Goal: Task Accomplishment & Management: Manage account settings

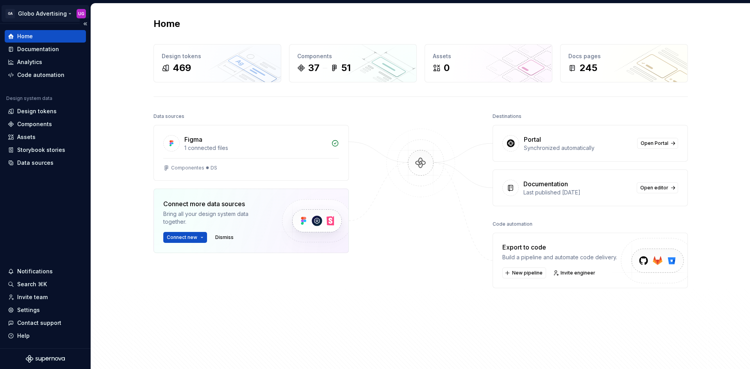
click at [55, 9] on html "GA Globo Advertising UG Home Documentation Analytics Code automation Design sys…" at bounding box center [375, 184] width 750 height 369
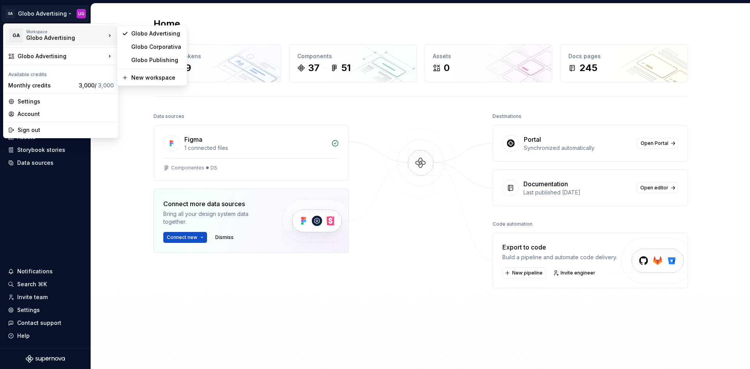
click at [128, 137] on html "GA Globo Advertising UG Home Documentation Analytics Code automation Design sys…" at bounding box center [375, 184] width 750 height 369
click at [32, 12] on html "GA Globo Advertising UG Home Documentation Analytics Code automation Design sys…" at bounding box center [375, 184] width 750 height 369
click at [27, 100] on div "Settings" at bounding box center [66, 102] width 96 height 8
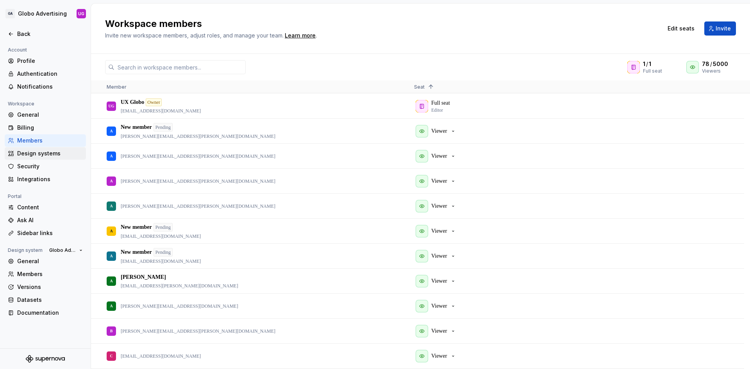
click at [37, 151] on div "Design systems" at bounding box center [50, 154] width 66 height 8
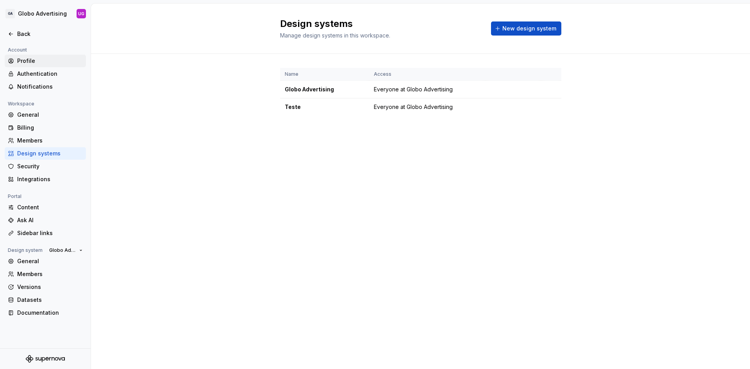
click at [30, 62] on div "Profile" at bounding box center [50, 61] width 66 height 8
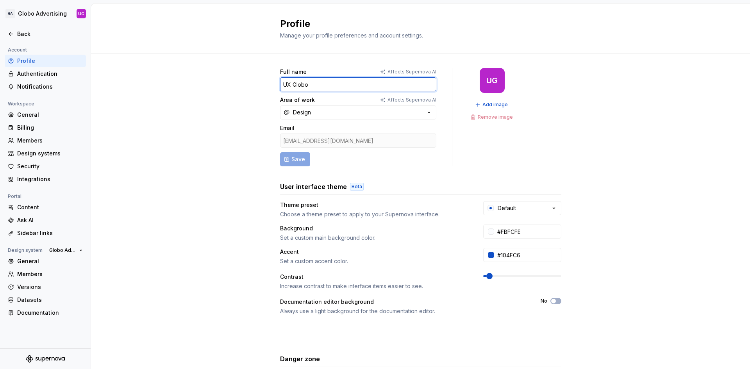
click at [303, 81] on input "UX Globo" at bounding box center [358, 84] width 156 height 14
type input "Time de Experiência Globo"
click at [482, 103] on span "Add image" at bounding box center [494, 105] width 25 height 6
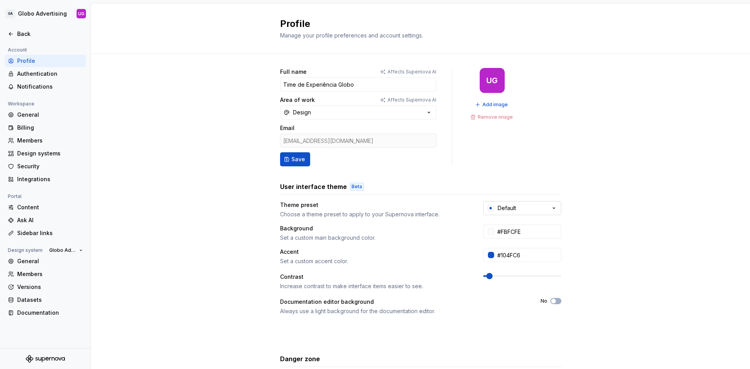
click at [514, 206] on button "Default" at bounding box center [522, 208] width 78 height 14
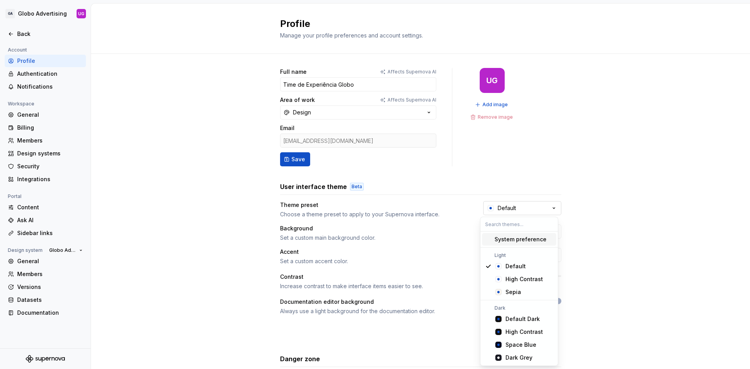
click at [514, 206] on button "Default" at bounding box center [522, 208] width 78 height 14
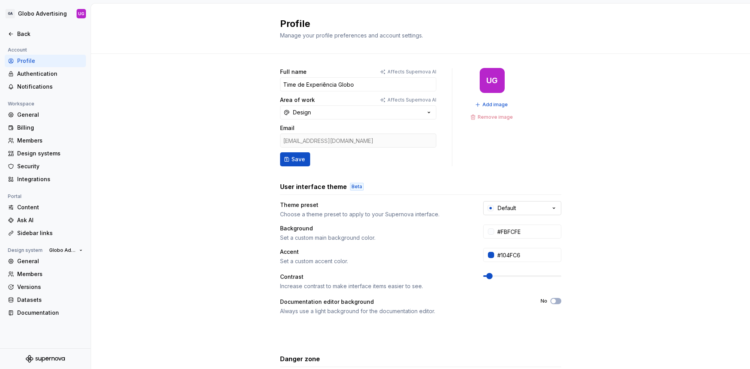
click at [514, 206] on button "Default" at bounding box center [522, 208] width 78 height 14
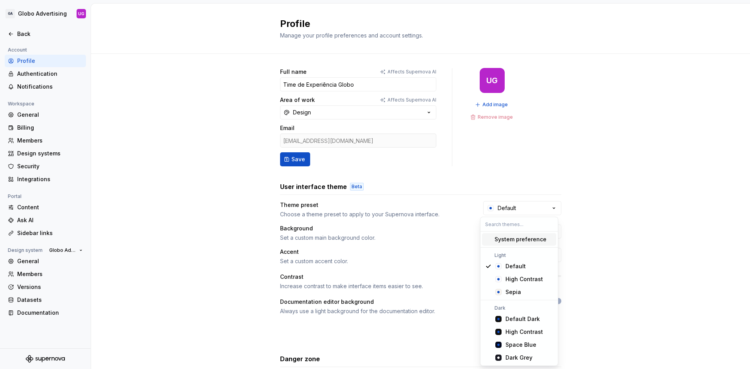
click at [503, 240] on div "System preference" at bounding box center [520, 239] width 52 height 8
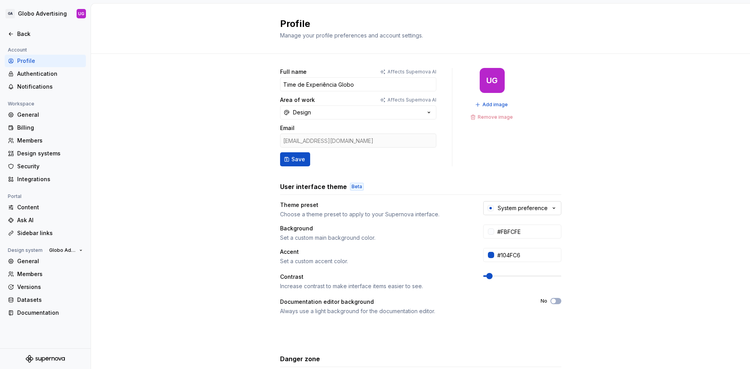
click at [511, 208] on div "System preference" at bounding box center [523, 208] width 50 height 8
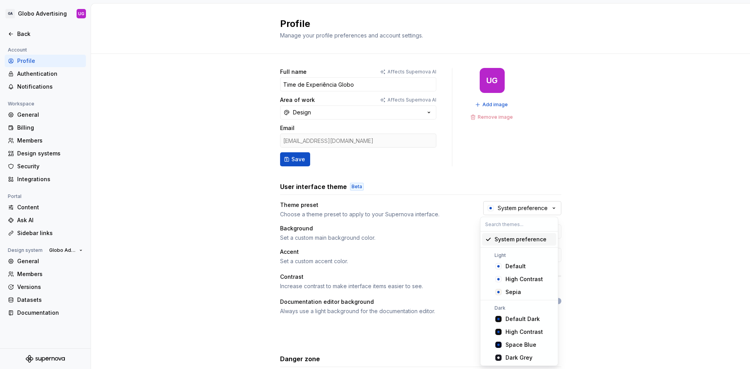
click at [511, 208] on div "System preference" at bounding box center [523, 208] width 50 height 8
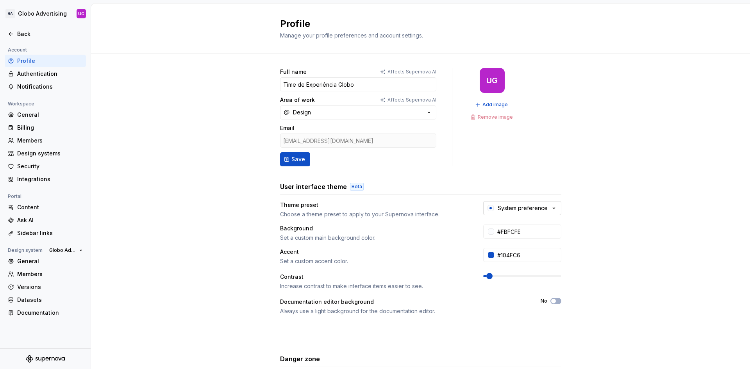
click at [511, 212] on button "System preference" at bounding box center [522, 208] width 78 height 14
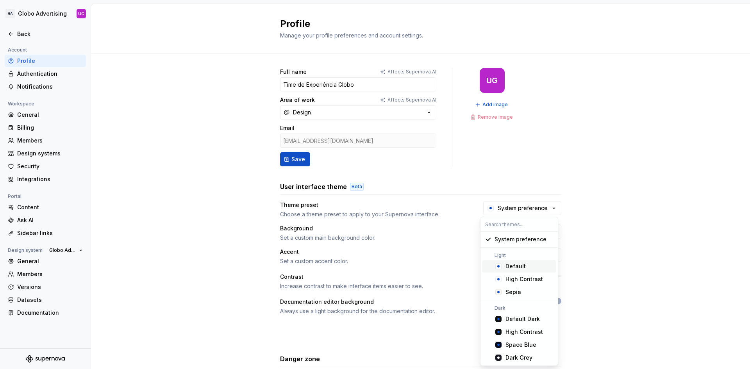
click at [496, 264] on icon "Suggestions" at bounding box center [498, 266] width 6 height 6
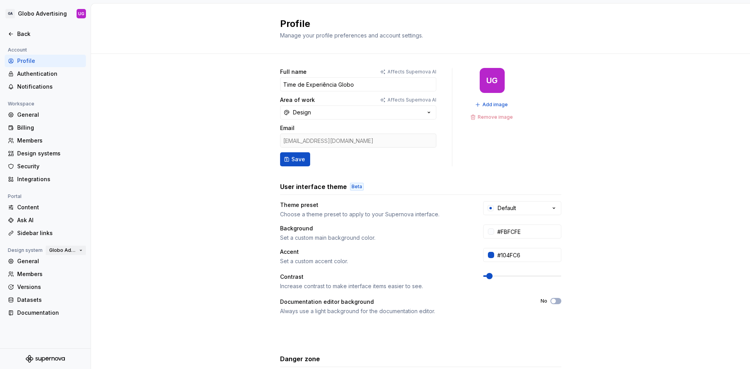
click at [77, 249] on button "Globo Advertising" at bounding box center [66, 250] width 40 height 11
click at [473, 97] on div "UG Add image Remove image" at bounding box center [492, 117] width 48 height 98
click at [482, 103] on span "Add image" at bounding box center [494, 105] width 25 height 6
click at [326, 112] on button "Design" at bounding box center [358, 112] width 156 height 14
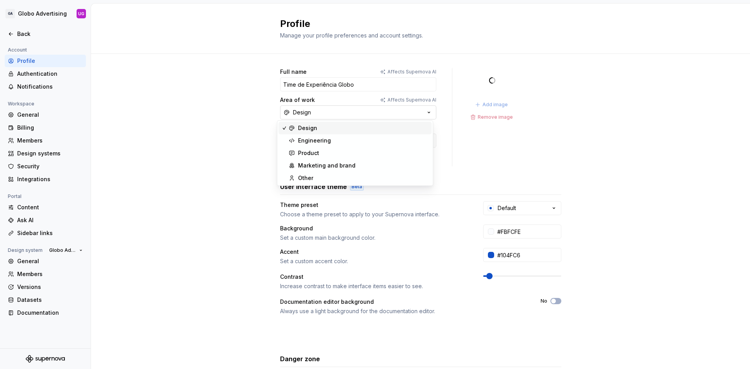
click at [326, 112] on button "Design" at bounding box center [358, 112] width 156 height 14
click at [291, 161] on span "Save" at bounding box center [298, 159] width 14 height 8
type input "Time de Experiência Globo"
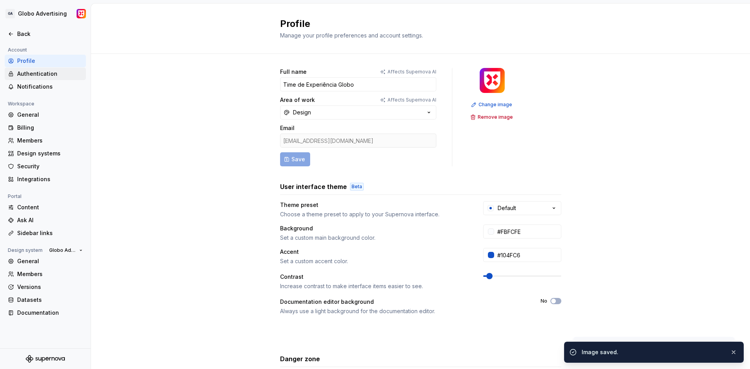
click at [47, 75] on div "Authentication" at bounding box center [50, 74] width 66 height 8
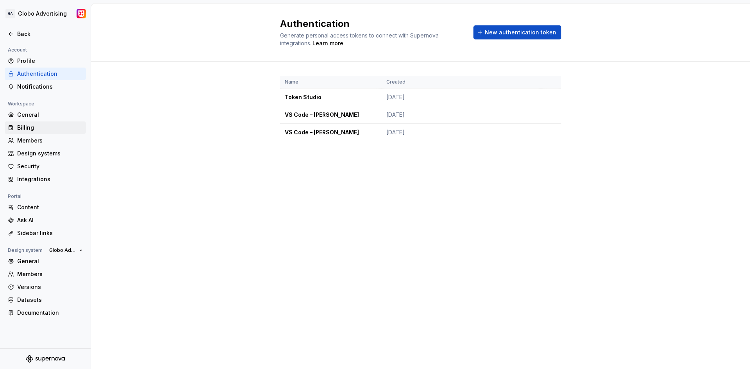
click at [28, 128] on div "Billing" at bounding box center [50, 128] width 66 height 8
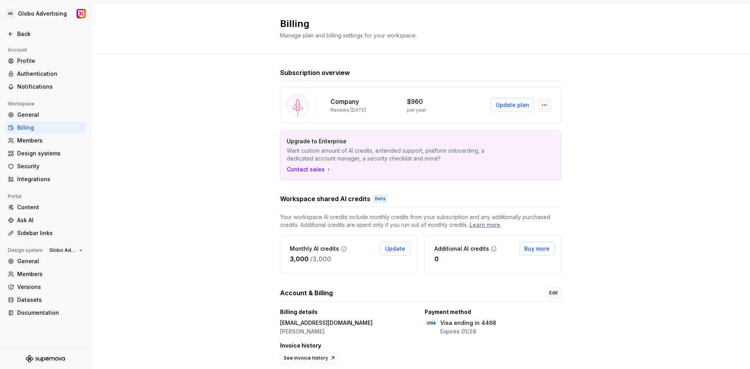
click at [539, 104] on button "button" at bounding box center [544, 105] width 14 height 14
click at [567, 118] on div "Manage workspace members" at bounding box center [589, 122] width 81 height 8
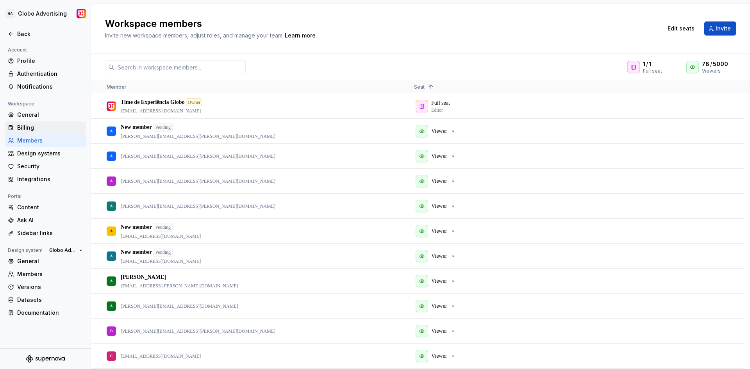
click at [33, 127] on div "Billing" at bounding box center [50, 128] width 66 height 8
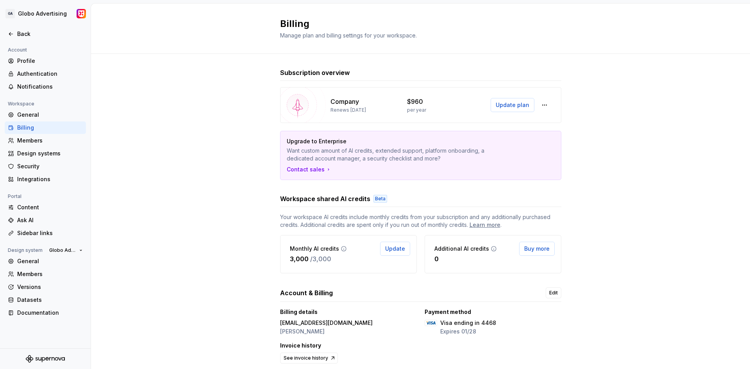
click at [177, 79] on div "Subscription overview Company Renews [DATE] $960 per year Update plan Upgrade t…" at bounding box center [420, 224] width 659 height 341
click at [50, 16] on html "GA Globo Advertising Back Account Profile Authentication Notifications Workspac…" at bounding box center [375, 184] width 750 height 369
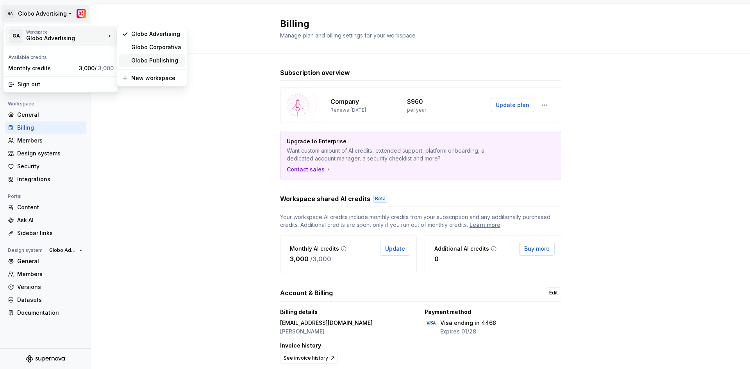
click at [149, 58] on div "Globo Publishing" at bounding box center [156, 61] width 51 height 8
